Goal: Task Accomplishment & Management: Manage account settings

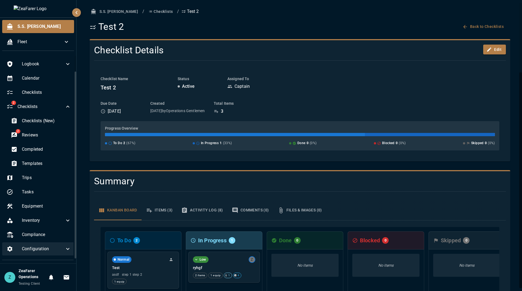
drag, startPoint x: 0, startPoint y: 0, endPoint x: 50, endPoint y: 230, distance: 235.3
click at [50, 246] on span "Configuration" at bounding box center [43, 249] width 43 height 7
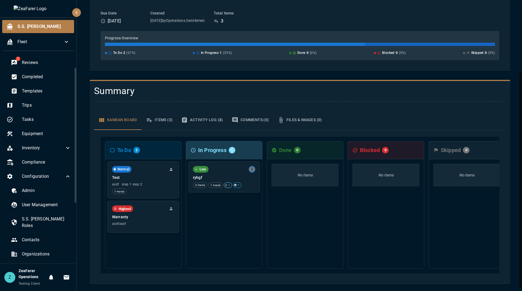
scroll to position [104, 0]
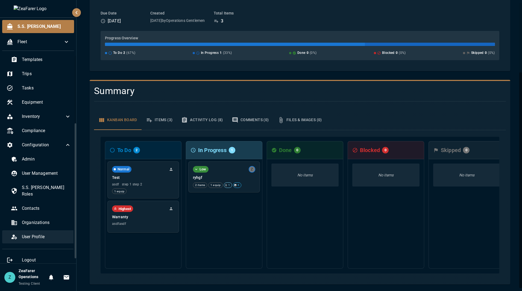
click at [45, 234] on span "User Profile" at bounding box center [46, 237] width 49 height 7
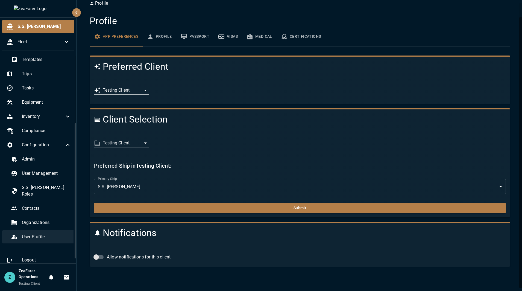
scroll to position [15, 0]
click at [124, 11] on div "**********" at bounding box center [300, 142] width 434 height 284
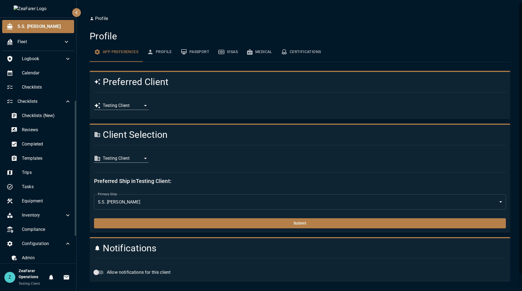
scroll to position [0, 0]
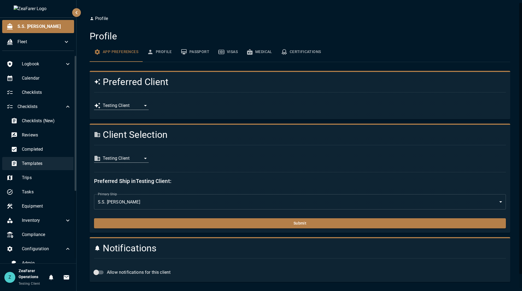
click at [42, 163] on span "Templates" at bounding box center [46, 163] width 49 height 7
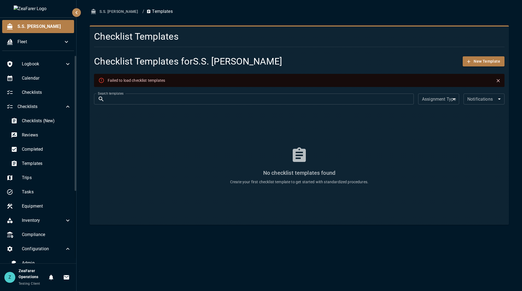
drag, startPoint x: 120, startPoint y: 145, endPoint x: 117, endPoint y: 111, distance: 34.9
click at [120, 145] on div "No checklist templates found Create your first checklist template to get starte…" at bounding box center [299, 165] width 411 height 109
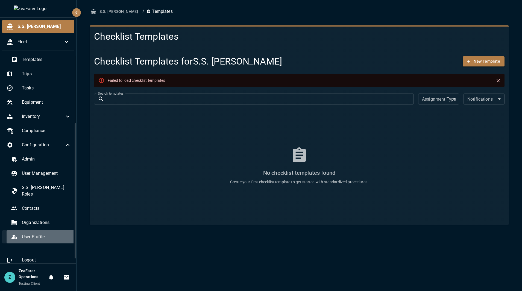
click at [42, 234] on span "User Profile" at bounding box center [46, 237] width 49 height 7
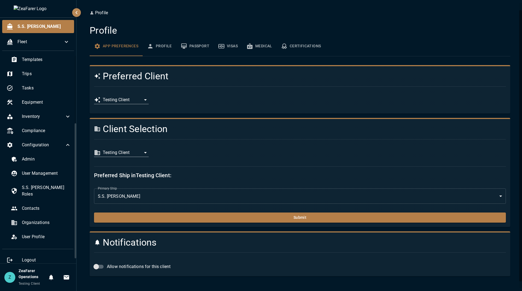
scroll to position [15, 0]
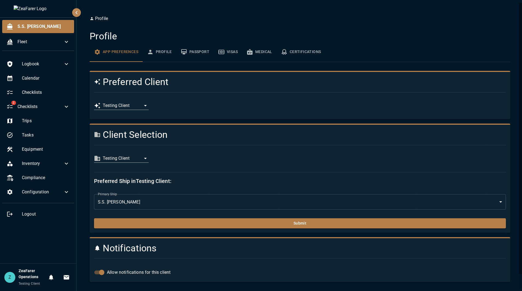
scroll to position [15, 0]
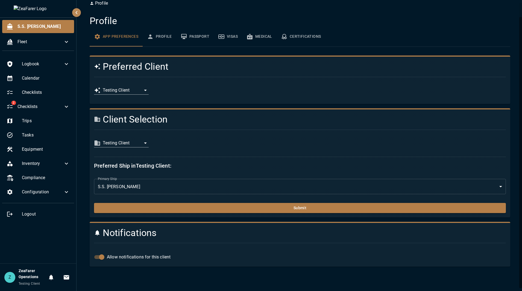
click at [165, 38] on button "Profile" at bounding box center [160, 37] width 34 height 20
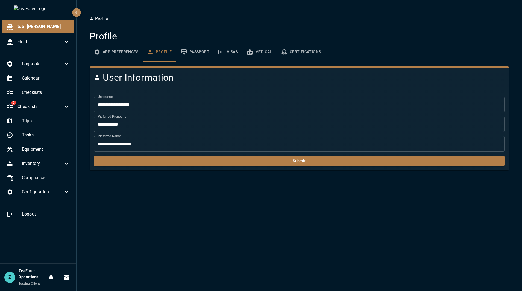
scroll to position [0, 0]
click at [198, 48] on button "Passport" at bounding box center [194, 52] width 37 height 20
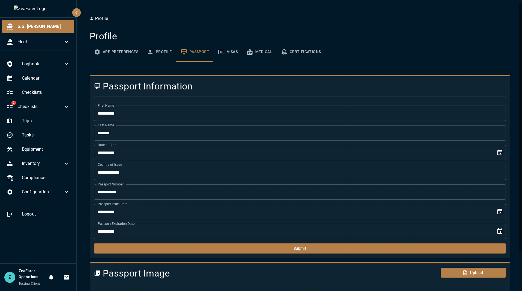
click at [231, 56] on button "Visas" at bounding box center [228, 52] width 28 height 20
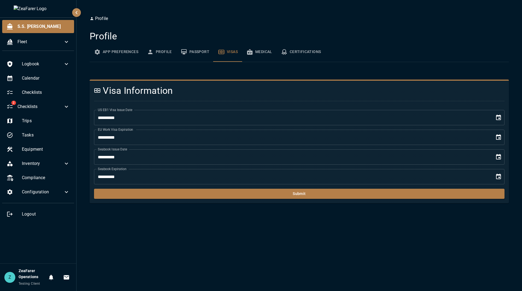
click at [261, 54] on button "Medical" at bounding box center [259, 52] width 34 height 20
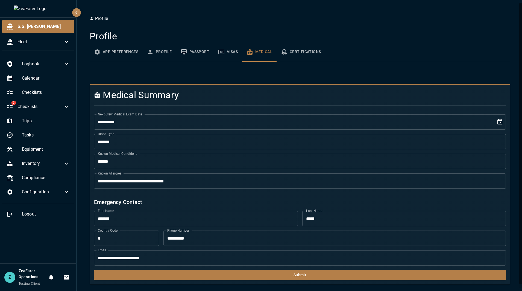
click at [301, 54] on button "Certifications" at bounding box center [301, 52] width 49 height 20
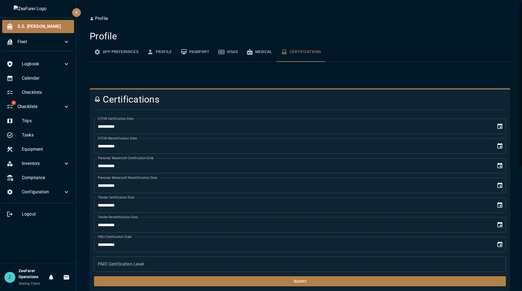
type input "*"
type input "**********"
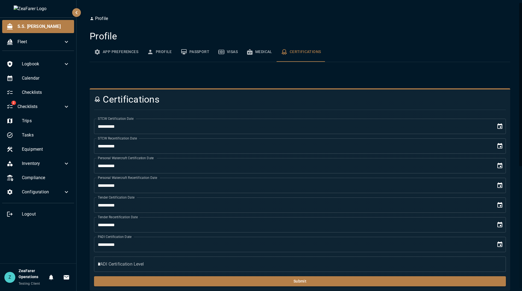
type input "**********"
click at [205, 57] on button "Passport" at bounding box center [194, 52] width 37 height 20
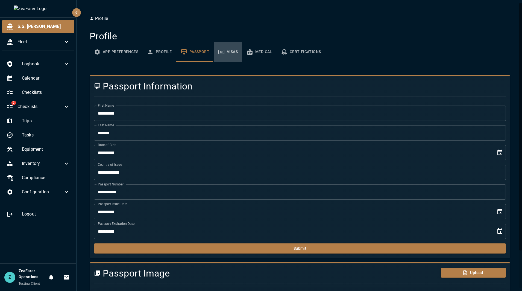
click at [236, 55] on button "Visas" at bounding box center [228, 52] width 28 height 20
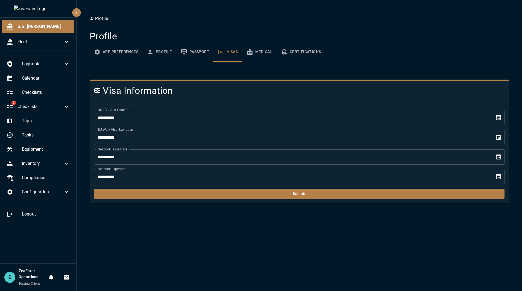
click at [258, 52] on button "Medical" at bounding box center [259, 52] width 34 height 20
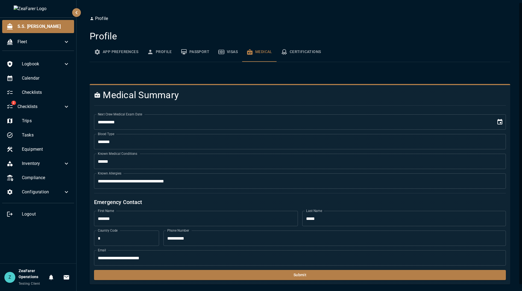
click at [286, 48] on button "Certifications" at bounding box center [301, 52] width 49 height 20
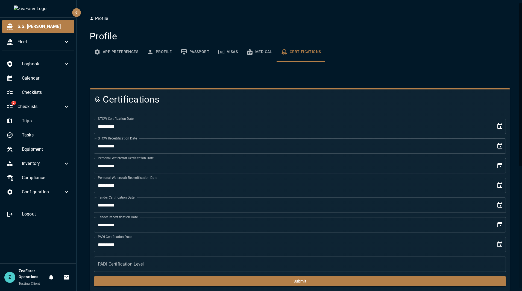
type input "*"
type input "**********"
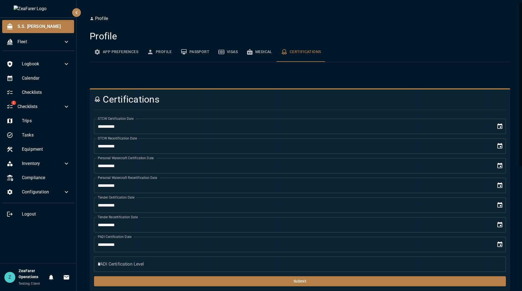
type input "**********"
click at [153, 53] on icon "basic tabs example" at bounding box center [150, 52] width 7 height 7
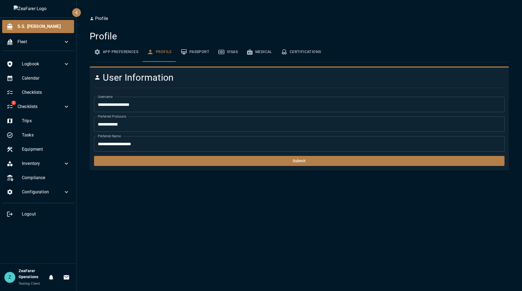
click at [102, 52] on button "App Preferences" at bounding box center [116, 52] width 53 height 20
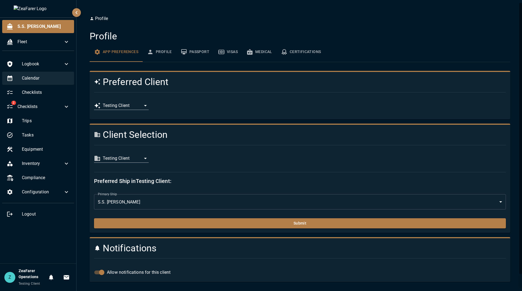
click at [39, 79] on span "Calendar" at bounding box center [46, 78] width 48 height 7
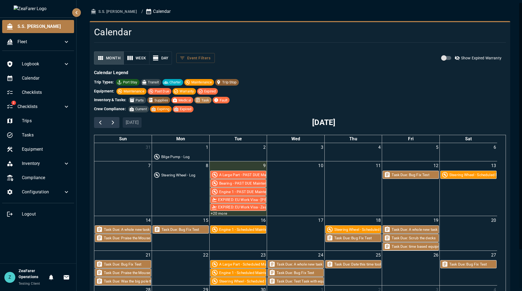
click at [91, 283] on div "Month Week Day Event Filters Show Expired Warranty Calendar Legend Trip Types: …" at bounding box center [298, 186] width 417 height 279
